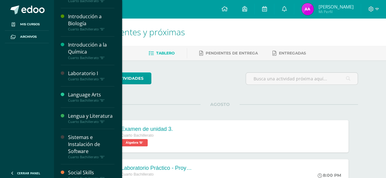
scroll to position [240, 0]
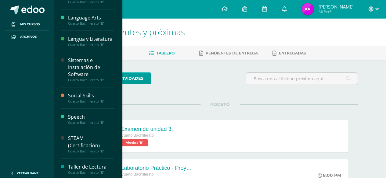
click at [80, 78] on div "Sistemas e Instalación de Software" at bounding box center [91, 67] width 46 height 21
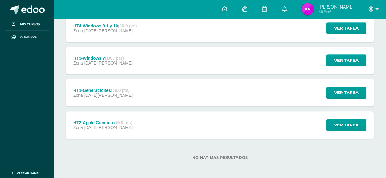
scroll to position [186, 0]
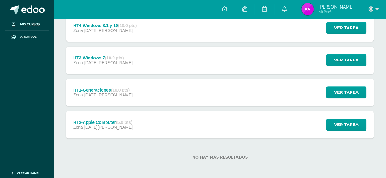
click at [172, 101] on div "HT1-Generaciones (10.0 pts) Zona [DATE][PERSON_NAME] Ver tarea HT1-Generaciones…" at bounding box center [220, 92] width 308 height 27
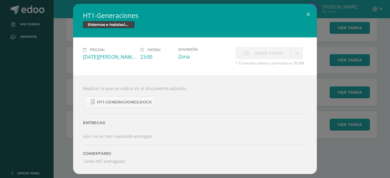
click at [67, 116] on div "HT1-Generaciones Sistemas e Instalación de Software Fecha: [DATE][PERSON_NAME]:…" at bounding box center [194, 89] width 385 height 170
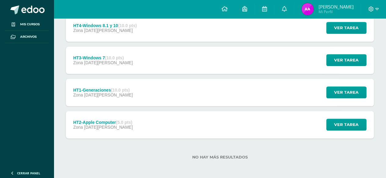
click at [96, 129] on div "Zona [DATE][PERSON_NAME]" at bounding box center [102, 127] width 59 height 5
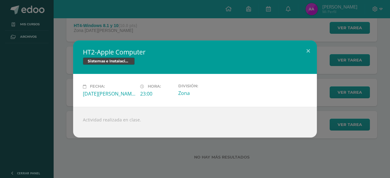
click at [64, 58] on div "HT2-Apple Computer Sistemas e Instalación de Software Fecha: [DATE][PERSON_NAME…" at bounding box center [194, 89] width 385 height 97
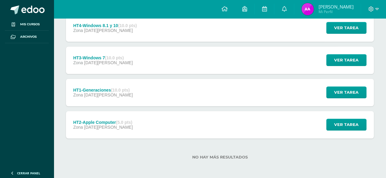
click at [89, 52] on div "HT3-Windows 7 (10.0 pts) Zona [DATE][PERSON_NAME]" at bounding box center [103, 60] width 74 height 27
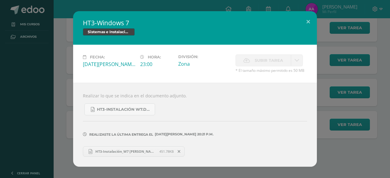
click at [62, 78] on div "HT3-Windows 7 Sistemas e Instalación de Software Fecha: [DATE][PERSON_NAME]: 23…" at bounding box center [194, 88] width 385 height 155
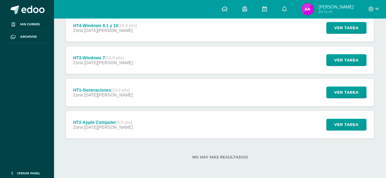
click at [344, 11] on span "Mi Perfil" at bounding box center [335, 11] width 35 height 5
click at [130, 95] on div "Zona [DATE][PERSON_NAME]" at bounding box center [102, 95] width 59 height 5
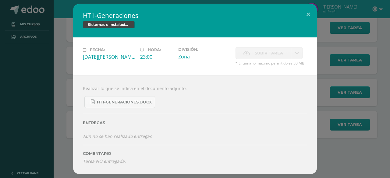
click at [329, 85] on div "HT1-Generaciones Sistemas e Instalación de Software Fecha: [DATE][PERSON_NAME]:…" at bounding box center [194, 89] width 385 height 170
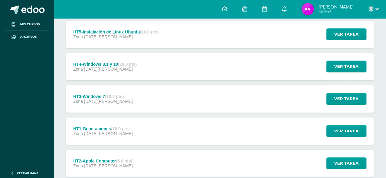
scroll to position [142, 0]
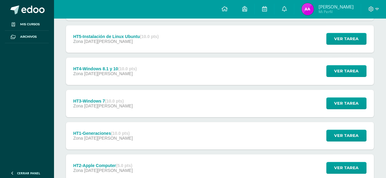
click at [179, 94] on div "HT3-Windows 7 (10.0 pts) Zona [DATE][PERSON_NAME] Ver tarea HT3-Windows 7 Siste…" at bounding box center [220, 103] width 308 height 27
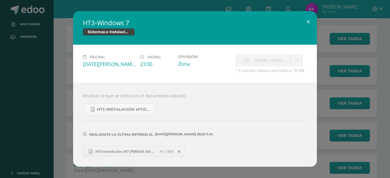
click at [342, 81] on div "HT3-Windows 7 Sistemas e Instalación de Software Fecha: [DATE][PERSON_NAME]: 23…" at bounding box center [194, 88] width 385 height 155
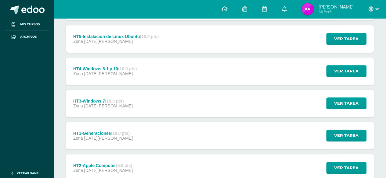
click at [246, 79] on div "HT4-Windows 8.1 y 10 (10.0 pts) Zona [DATE][PERSON_NAME] Ver tarea HT4-Windows …" at bounding box center [220, 71] width 308 height 27
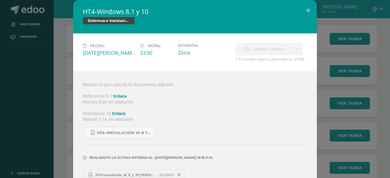
click at [349, 79] on div "HT4-Windows 8.1 y 10 Sistemas e Instalación de Software Fecha: [DATE][PERSON_NA…" at bounding box center [194, 95] width 385 height 190
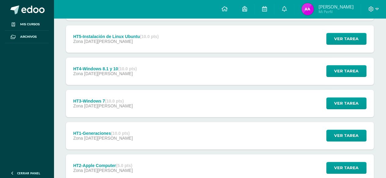
click at [177, 40] on div "HT5-Instalación de Linux Ubuntu (10.0 pts) Zona [DATE] Ver tarea HT5-Instalació…" at bounding box center [220, 38] width 308 height 27
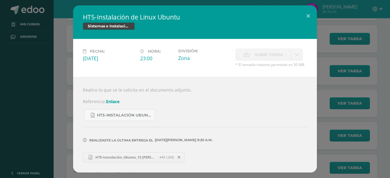
click at [324, 47] on div "HT5-Instalación de Linux Ubuntu Sistemas e Instalación de Software Fecha: [DATE…" at bounding box center [194, 88] width 385 height 167
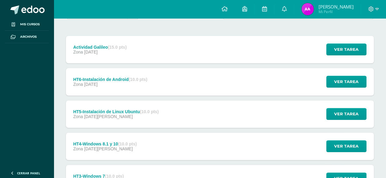
scroll to position [64, 0]
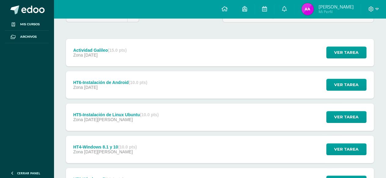
click at [142, 87] on div "Zona [DATE]" at bounding box center [110, 87] width 74 height 5
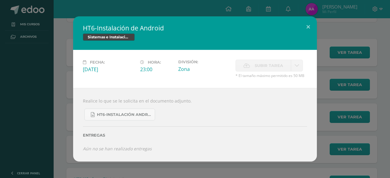
click at [344, 93] on div "HT6-Instalación de Android Sistemas e Instalación de Software Fecha: [DATE][PER…" at bounding box center [194, 88] width 385 height 145
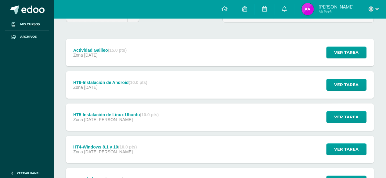
click at [158, 45] on div "Actividad Galileo (15.0 pts) Zona [DATE] Ver tarea Actividad Galileo Sistemas e…" at bounding box center [220, 52] width 308 height 27
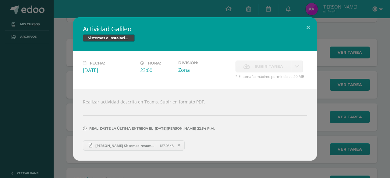
click at [353, 92] on div "Actividad Galileo Sistemas e Instalación de Software Fecha: [DATE][PERSON_NAME]…" at bounding box center [194, 89] width 385 height 144
